Goal: Information Seeking & Learning: Learn about a topic

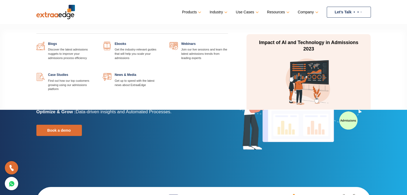
click at [95, 42] on link at bounding box center [95, 42] width 0 height 0
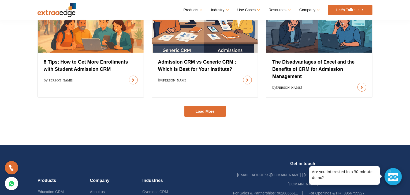
scroll to position [375, 0]
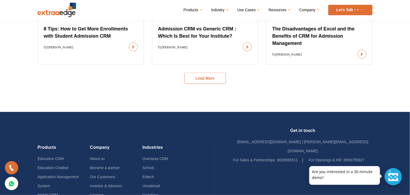
click at [199, 82] on button "Load More" at bounding box center [204, 78] width 41 height 11
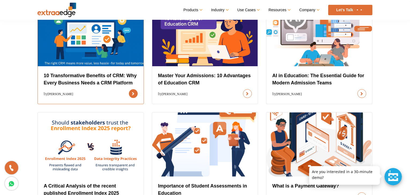
scroll to position [455, 0]
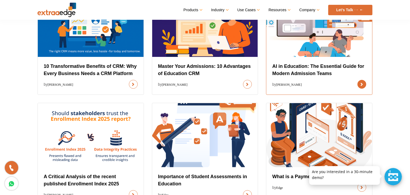
click at [357, 80] on link at bounding box center [361, 84] width 9 height 9
